Goal: Transaction & Acquisition: Subscribe to service/newsletter

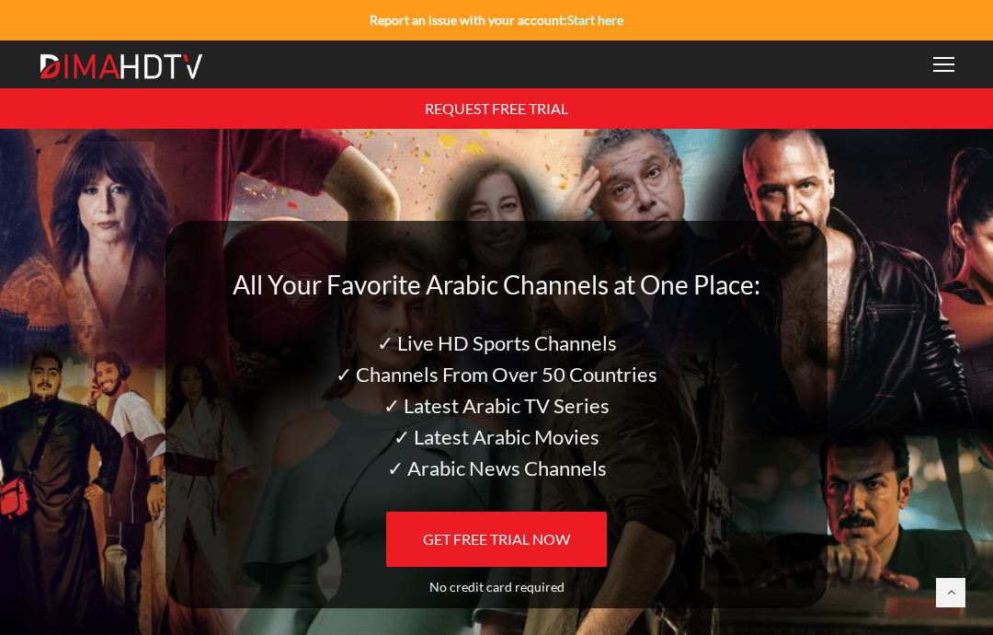
click at [948, 60] on div at bounding box center [943, 64] width 21 height 15
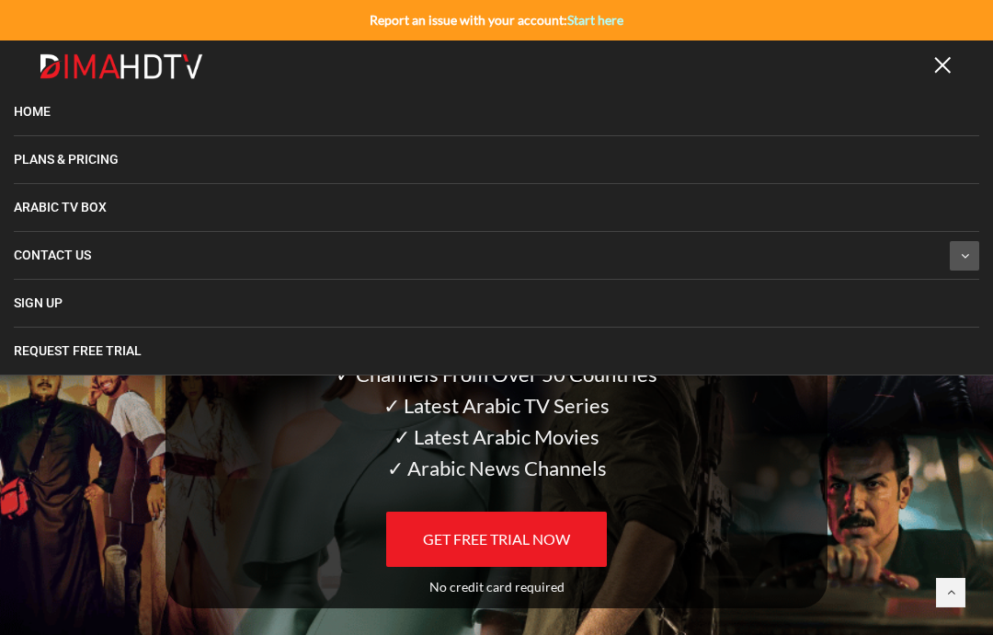
click at [78, 144] on link "Plans & Pricing" at bounding box center [497, 159] width 966 height 47
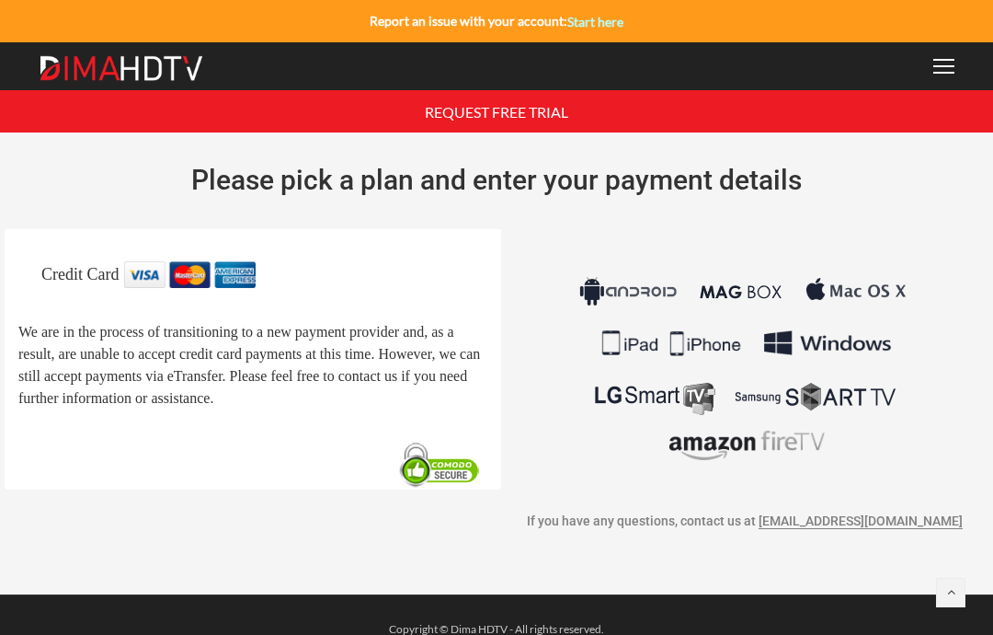
scroll to position [28, 0]
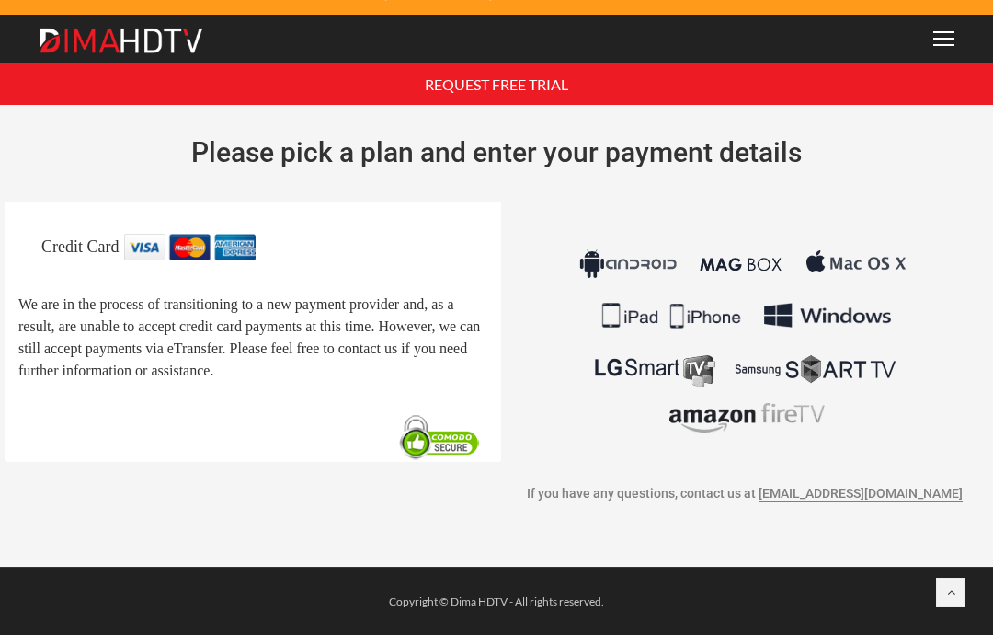
click at [949, 582] on link at bounding box center [950, 592] width 29 height 29
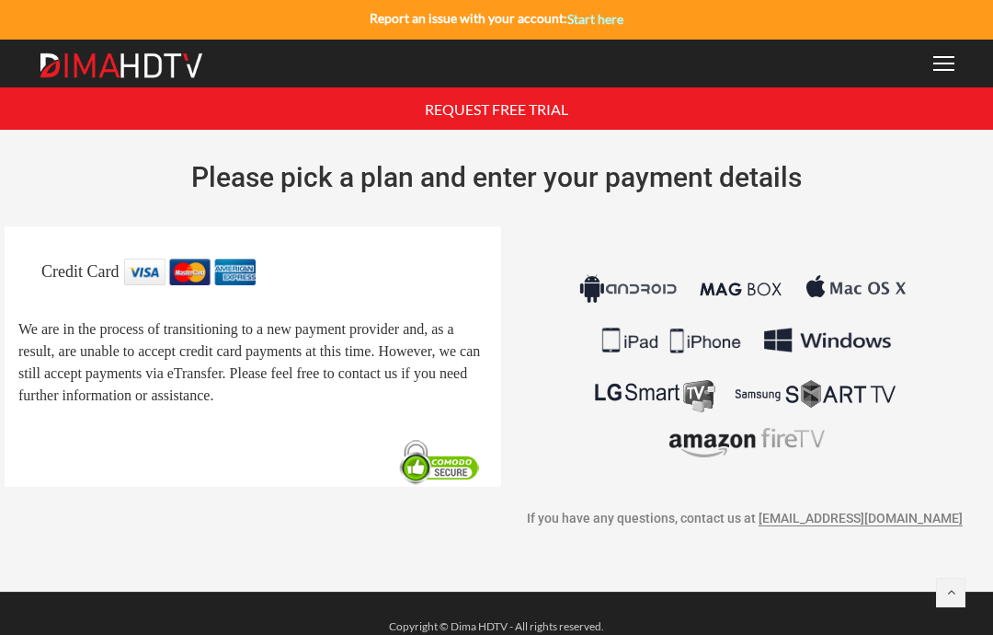
scroll to position [0, 0]
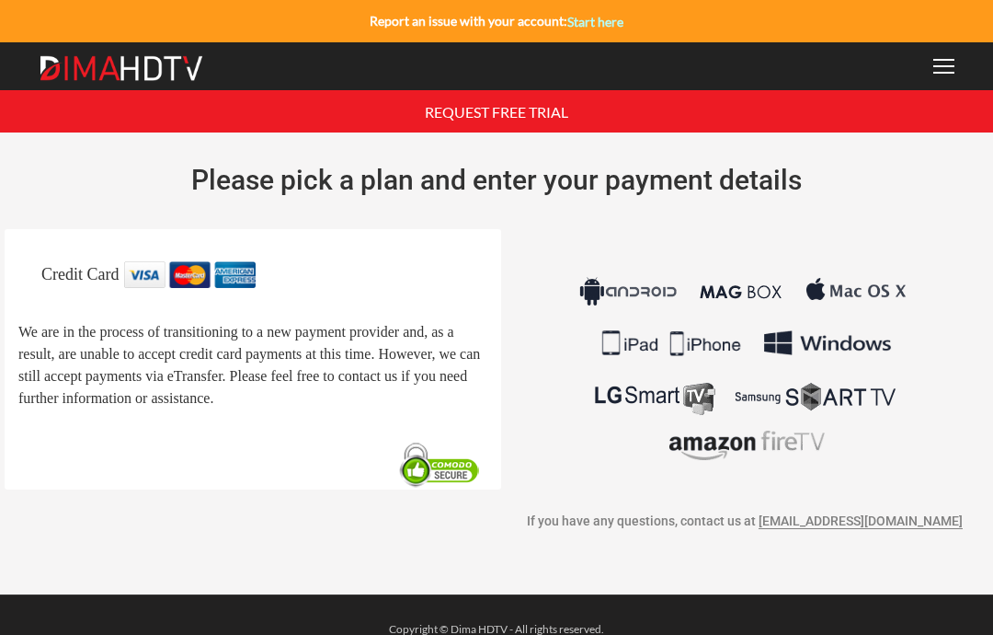
click at [172, 272] on img at bounding box center [190, 274] width 132 height 26
click at [128, 362] on span "We are in the process of transitioning to a new payment provider and, as a resu…" at bounding box center [249, 365] width 462 height 82
click at [715, 399] on img at bounding box center [745, 368] width 342 height 215
click at [264, 365] on p "We are in the process of transitioning to a new payment provider and, as a resu…" at bounding box center [252, 364] width 469 height 88
click at [136, 390] on span "We are in the process of transitioning to a new payment provider and, as a resu…" at bounding box center [249, 365] width 462 height 82
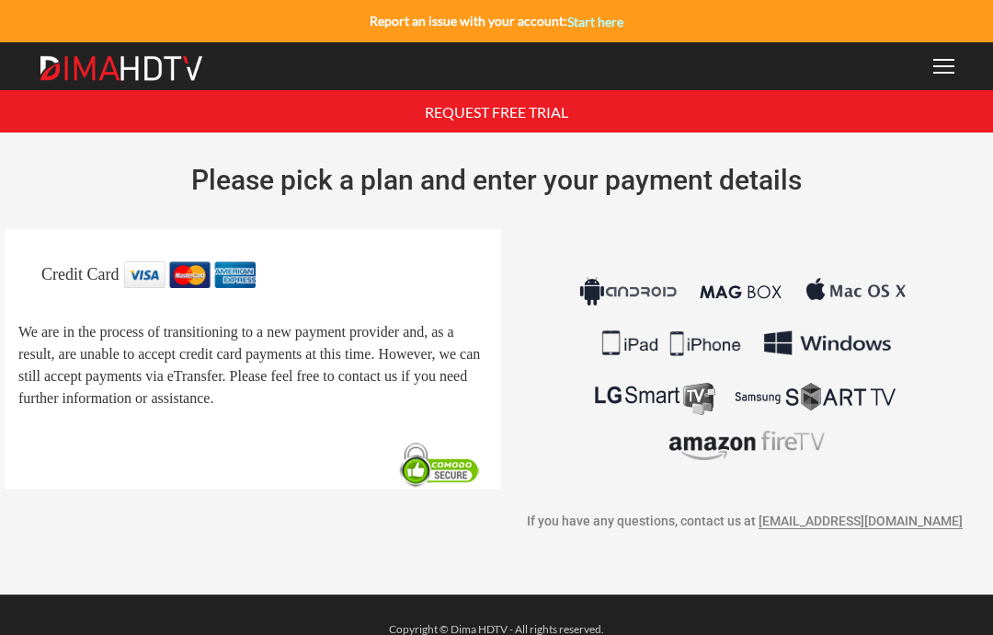
click at [782, 378] on img at bounding box center [745, 368] width 342 height 215
click at [853, 418] on img at bounding box center [745, 368] width 342 height 215
click at [946, 64] on div at bounding box center [943, 66] width 21 height 15
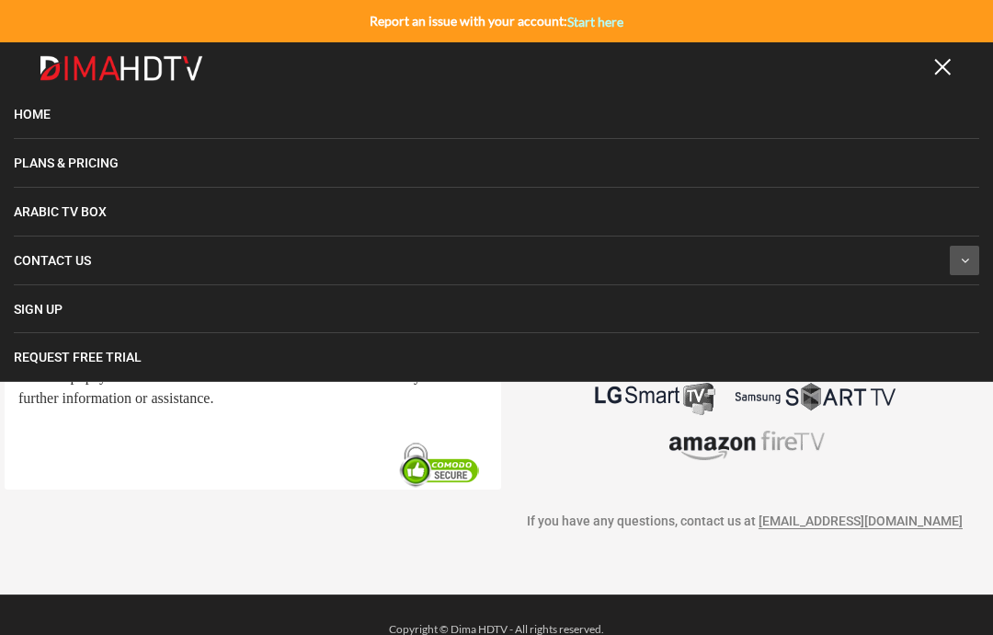
click at [35, 114] on span "Home" at bounding box center [32, 114] width 37 height 15
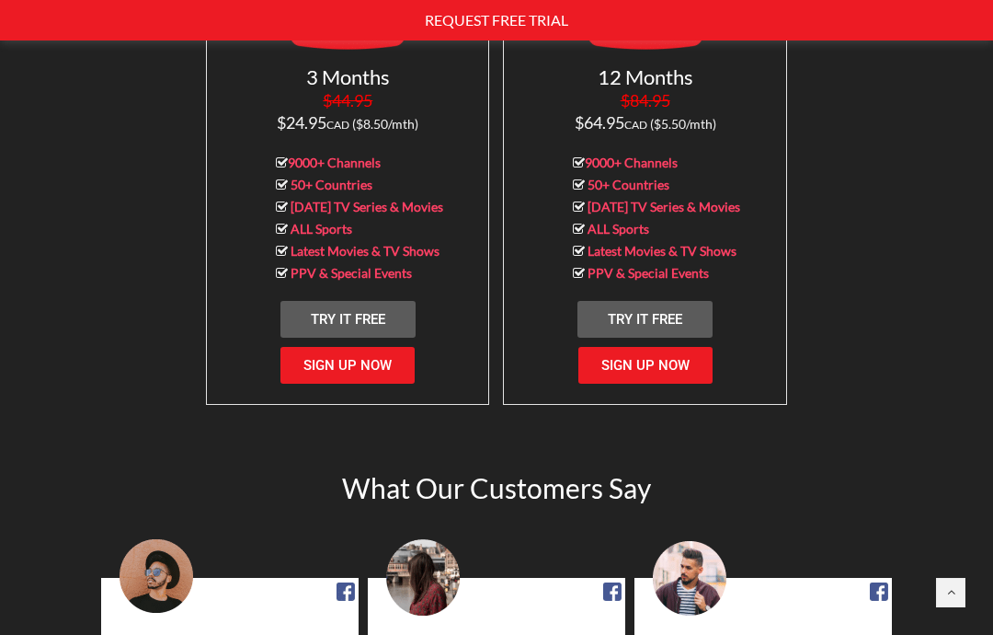
scroll to position [2023, 0]
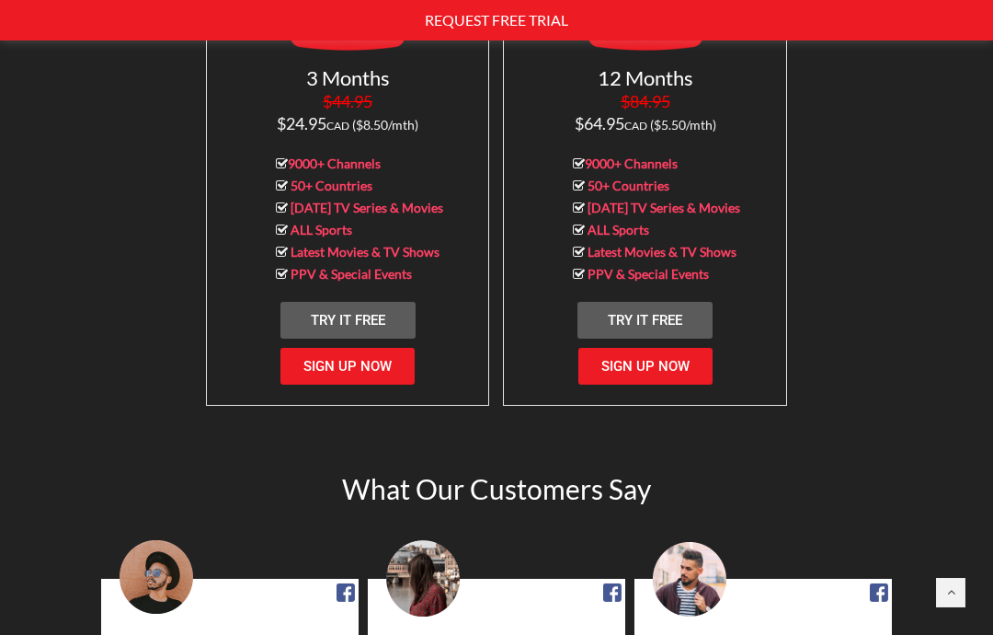
click at [637, 376] on link "Sign Up Now" at bounding box center [645, 366] width 134 height 37
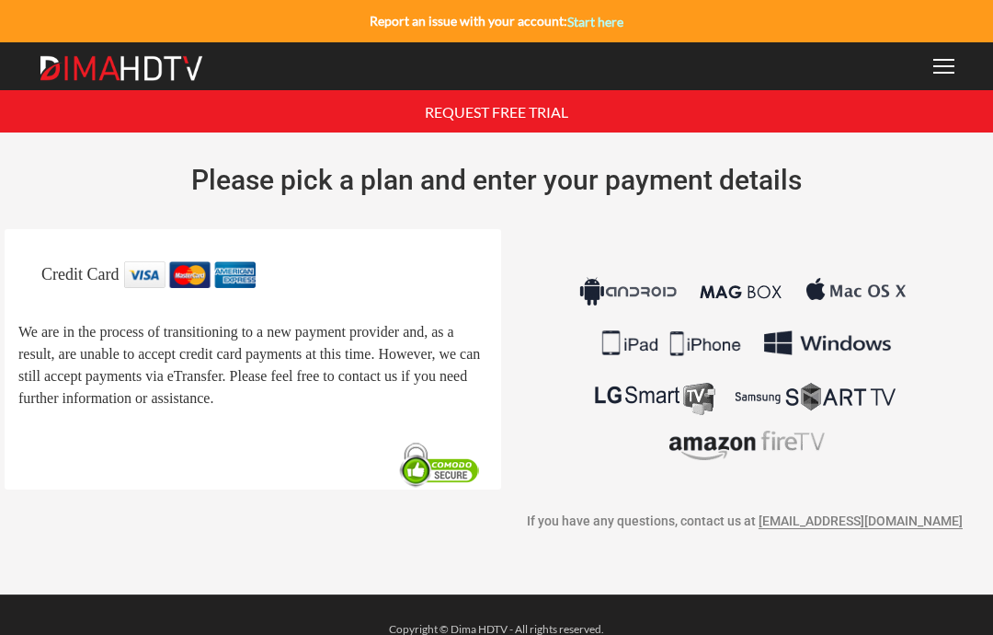
click at [785, 109] on div "REQUEST FREE TRIAL" at bounding box center [495, 111] width 933 height 42
click at [75, 108] on div "REQUEST FREE TRIAL" at bounding box center [495, 111] width 933 height 42
